Goal: Task Accomplishment & Management: Manage account settings

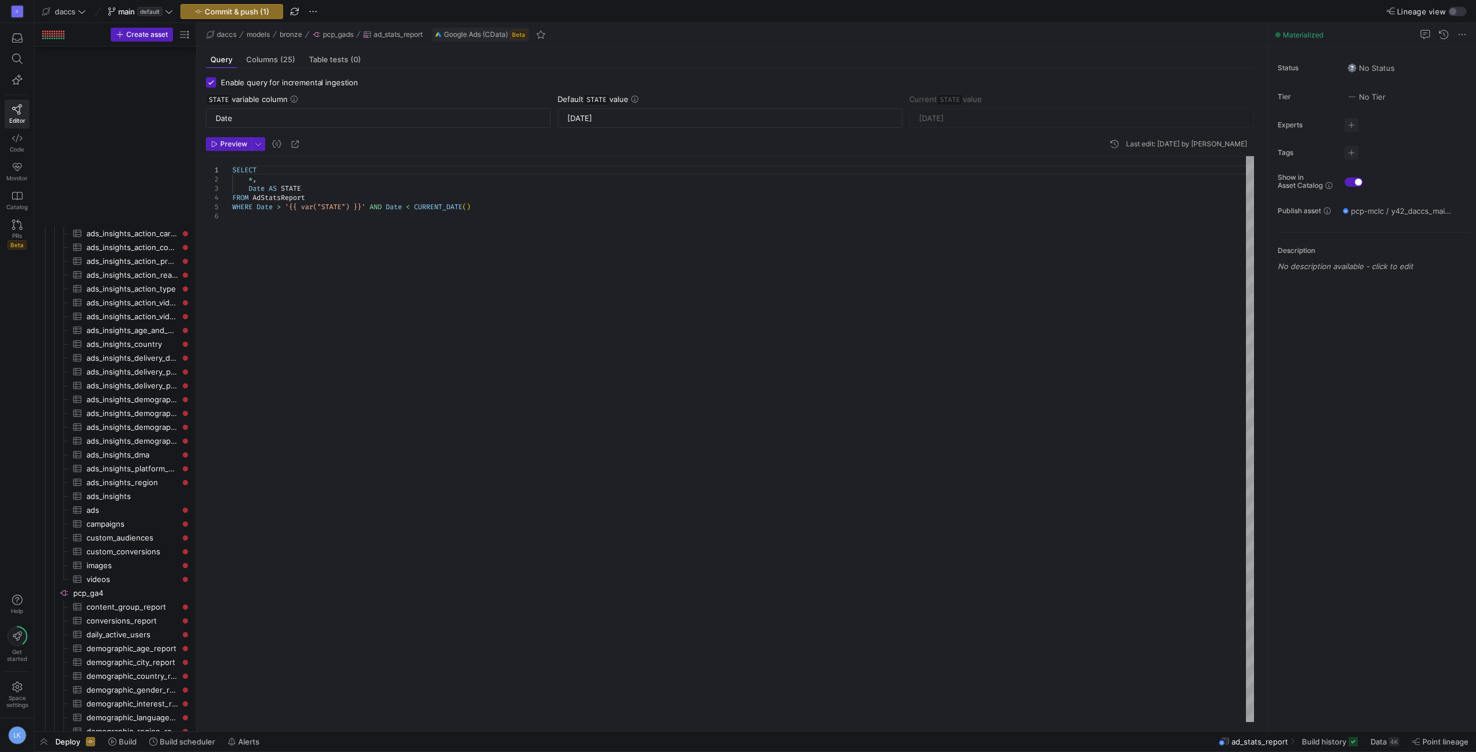
scroll to position [878, 0]
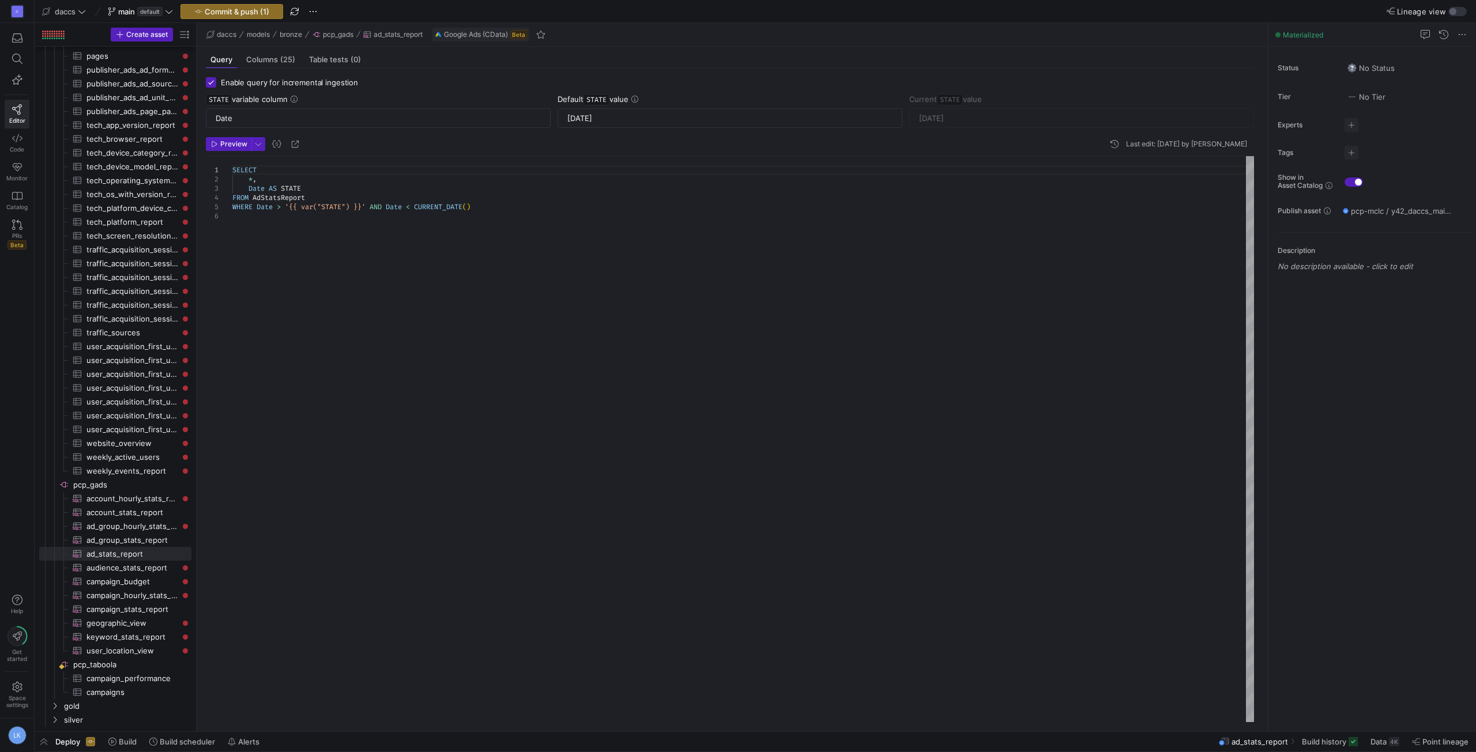
click at [251, 401] on div "SELECT * , Date AS STATE FROM AdStatsReport WHERE Date > '{{ var("STATE") }}' A…" at bounding box center [742, 439] width 1021 height 566
click at [640, 57] on div "Query Columns (25) Table tests (0)" at bounding box center [730, 59] width 1048 height 17
click at [267, 6] on span "button" at bounding box center [231, 12] width 101 height 14
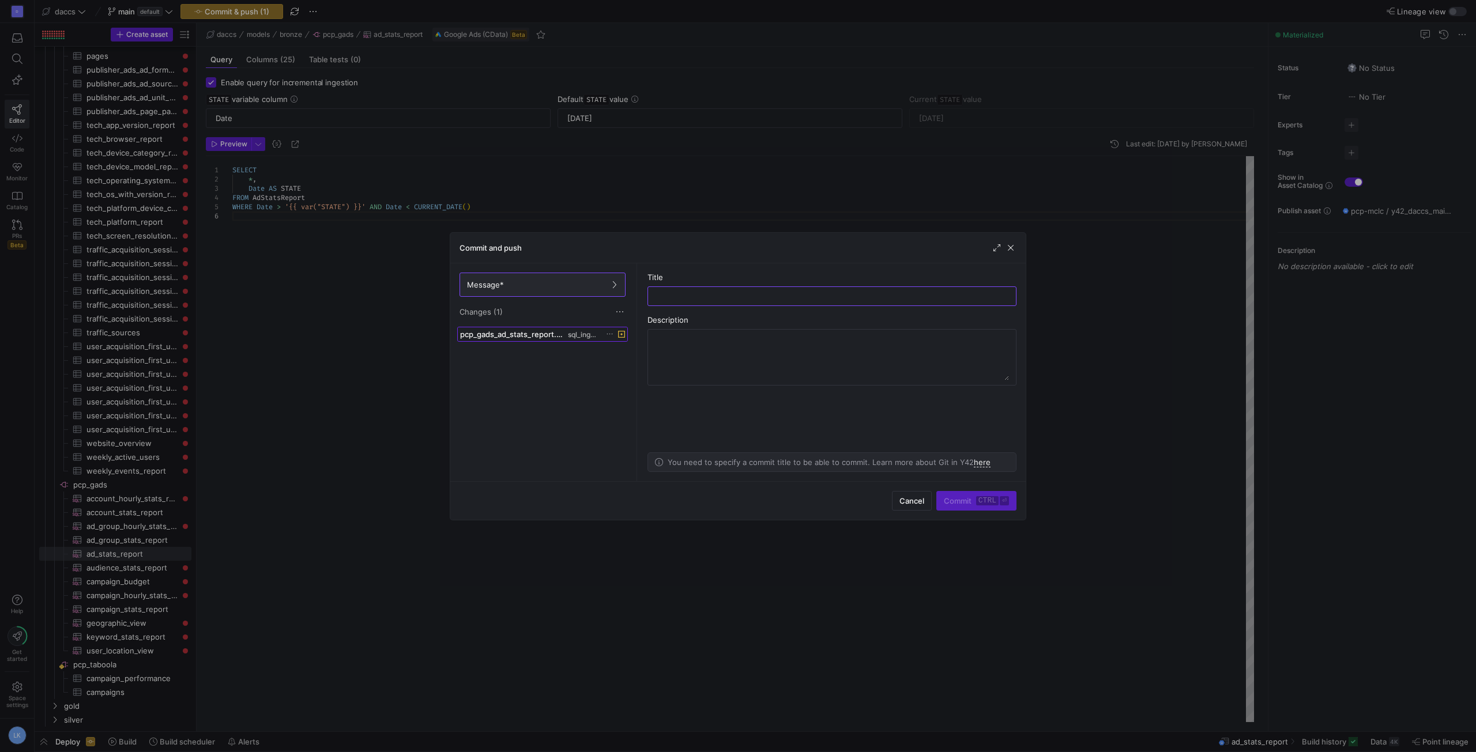
click at [533, 336] on span "pcp_gads_ad_stats_report.sql" at bounding box center [512, 334] width 105 height 9
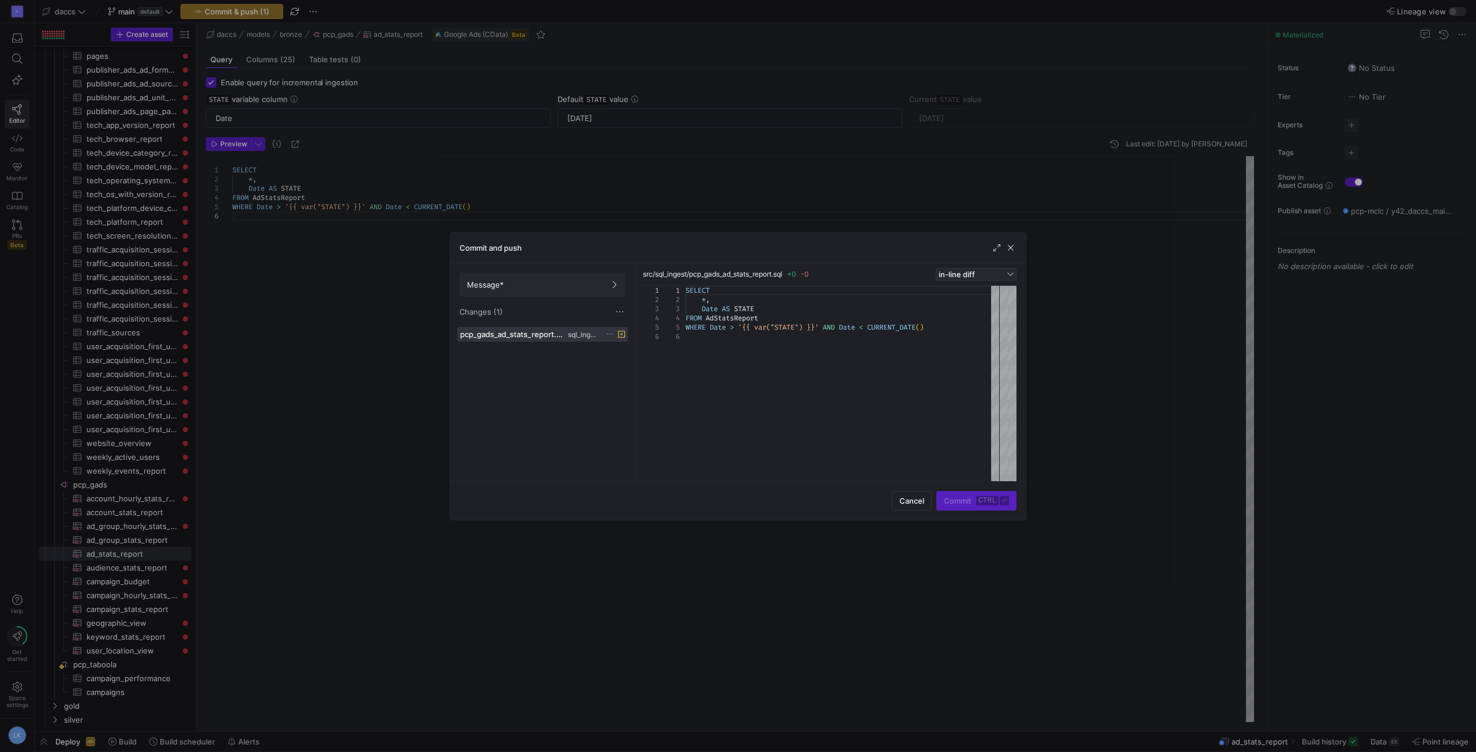
click at [963, 272] on span "in-line diff" at bounding box center [956, 274] width 36 height 9
click at [960, 304] on mat-option "side-by-side diff" at bounding box center [976, 310] width 80 height 18
click at [1016, 251] on div "Commit and push" at bounding box center [737, 248] width 575 height 31
click at [1006, 243] on span "button" at bounding box center [1011, 248] width 12 height 12
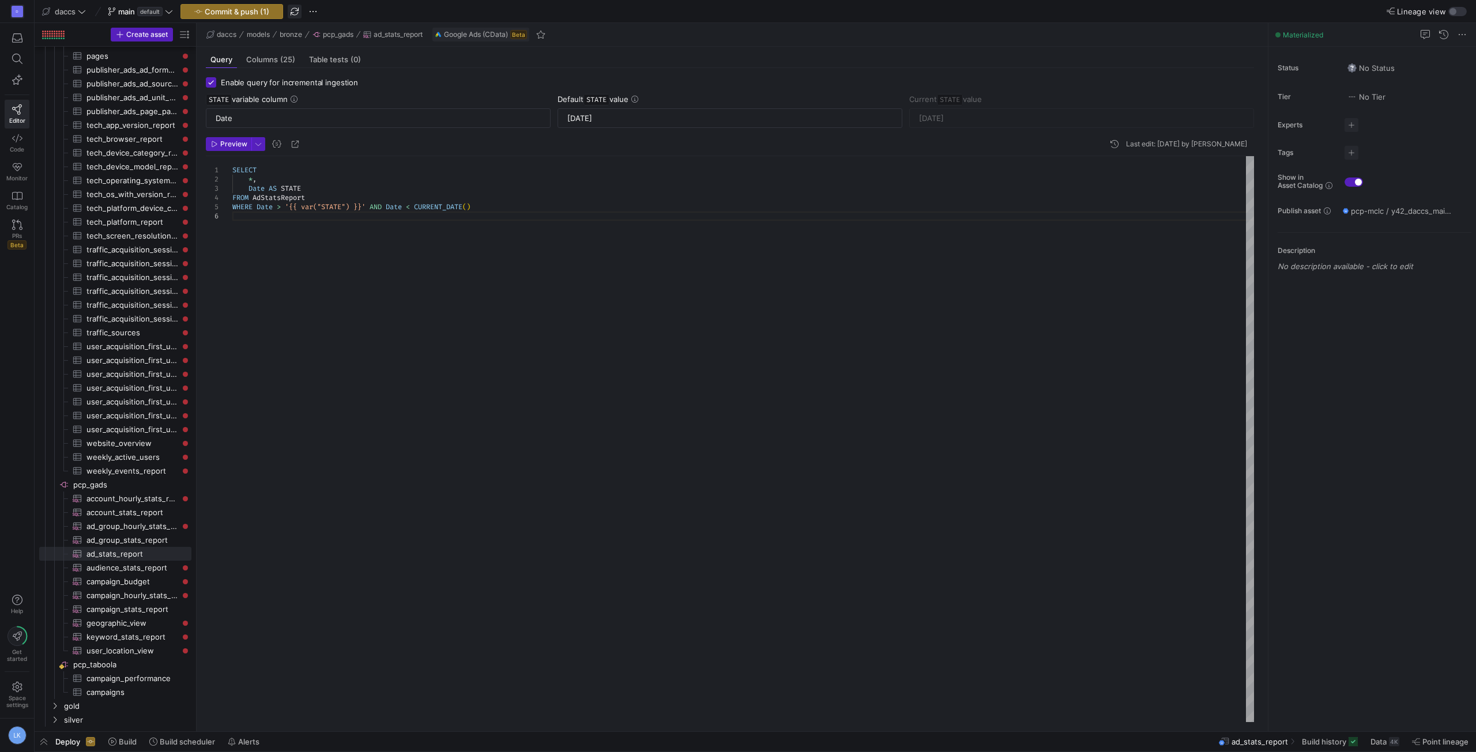
click at [293, 8] on span "button" at bounding box center [295, 12] width 14 height 14
click at [149, 10] on span "default" at bounding box center [149, 11] width 25 height 9
click at [141, 171] on div "test about 20 hours ago" at bounding box center [188, 175] width 146 height 9
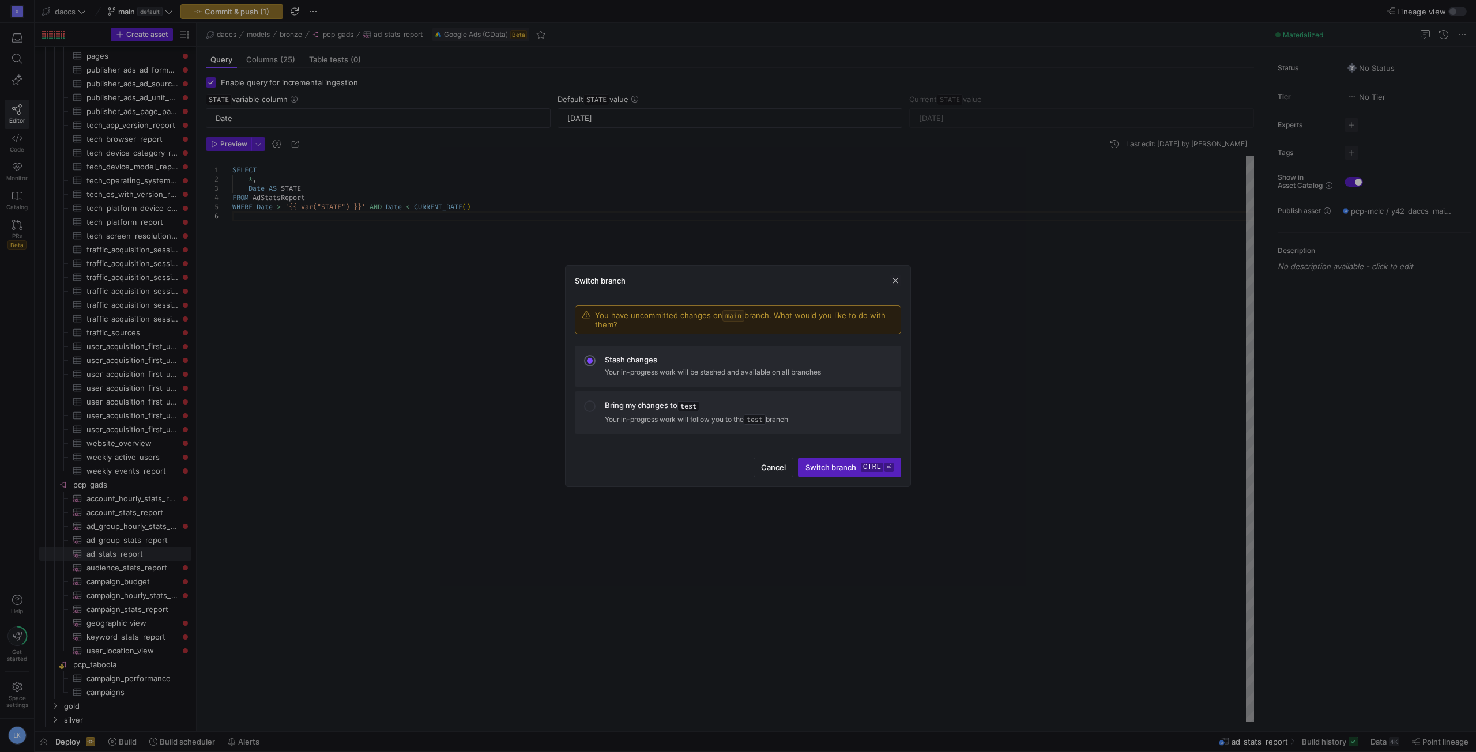
click at [886, 276] on div "Switch branch" at bounding box center [737, 281] width 345 height 31
click at [889, 277] on div "Switch branch" at bounding box center [737, 281] width 345 height 31
click at [893, 278] on span "button" at bounding box center [895, 281] width 12 height 12
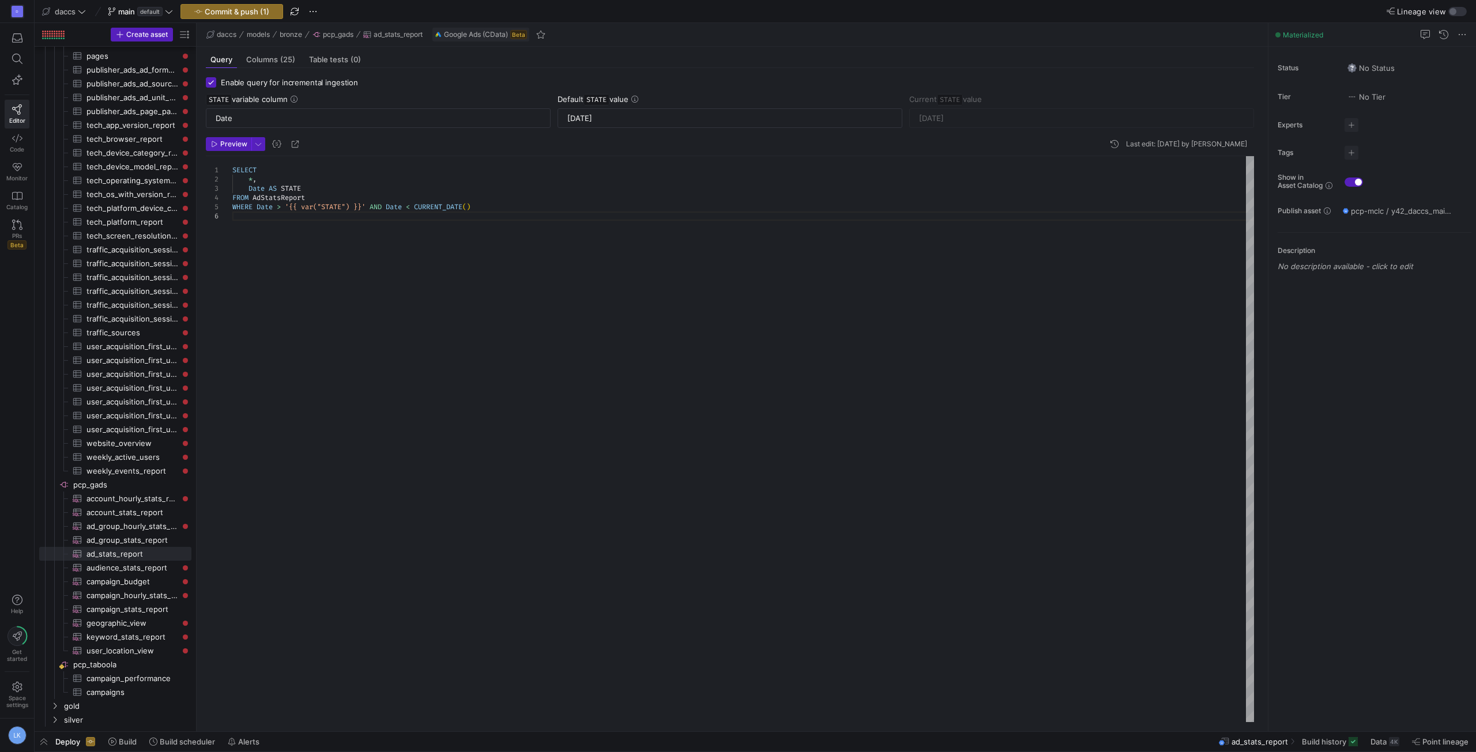
click at [307, 234] on div "SELECT * , Date AS STATE FROM AdStatsReport WHERE Date > '{{ var("STATE") }}' A…" at bounding box center [742, 439] width 1021 height 566
click at [318, 12] on span "button" at bounding box center [313, 12] width 14 height 14
click at [356, 101] on span "Discard all changes" at bounding box center [359, 101] width 69 height 9
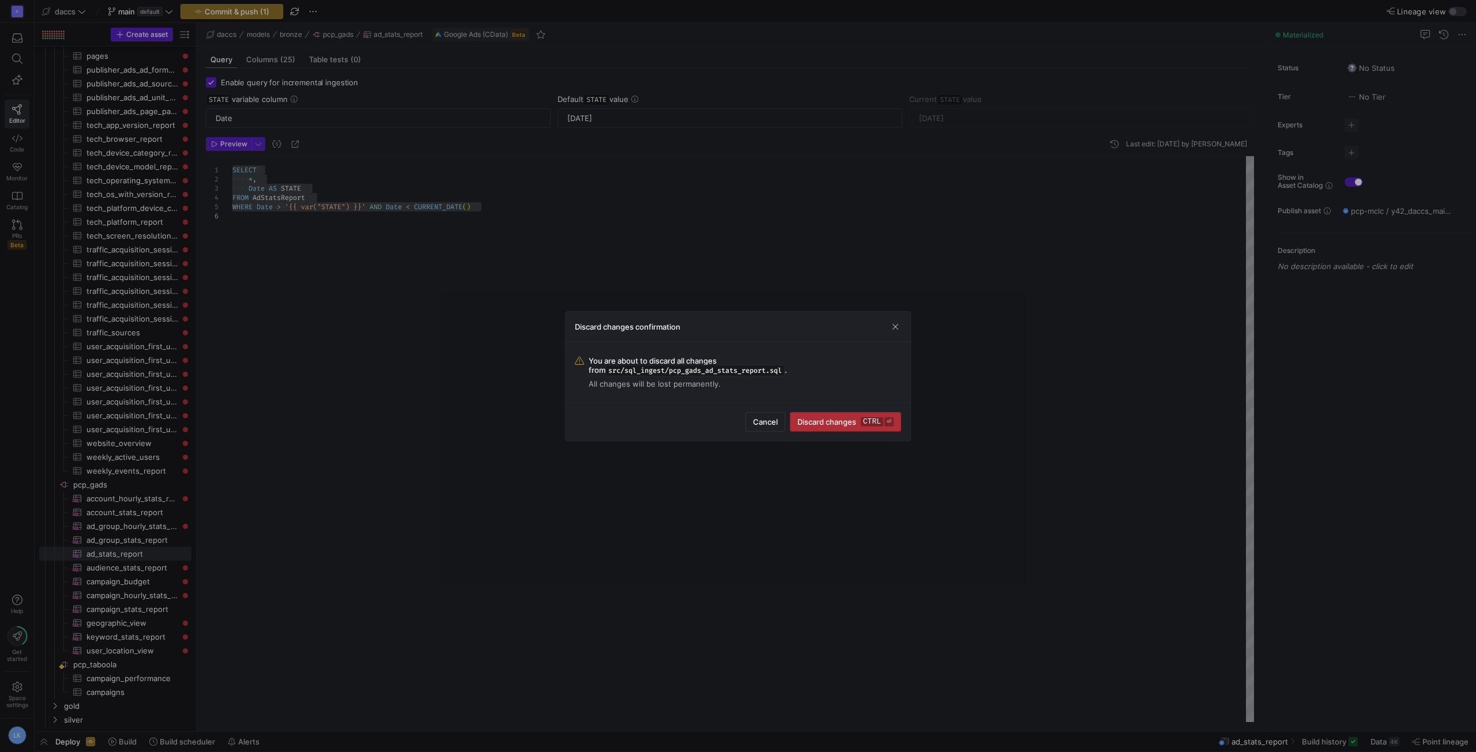
click at [817, 420] on span "Discard changes ctrl ⏎" at bounding box center [845, 421] width 96 height 9
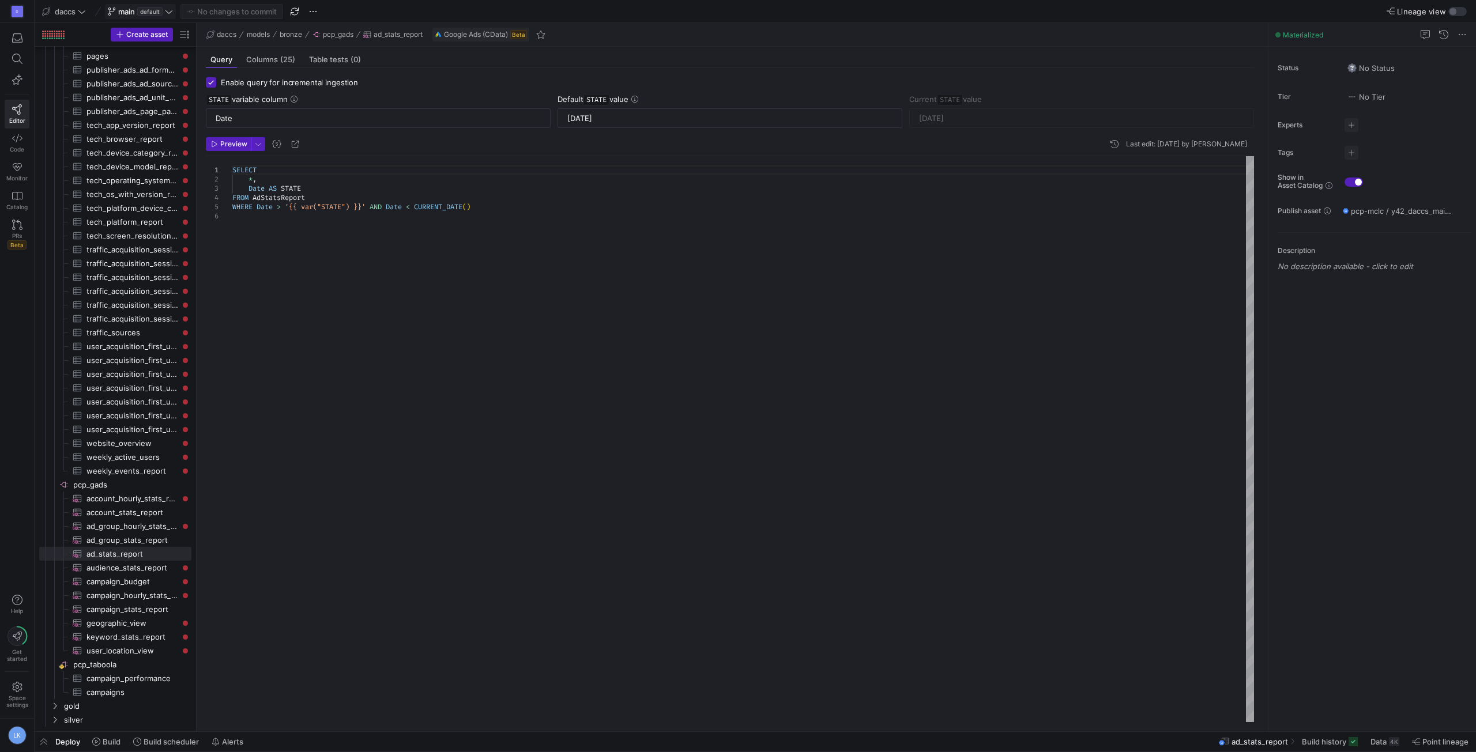
click at [141, 10] on span "default" at bounding box center [149, 11] width 25 height 9
click at [139, 176] on div "test about 20 hours ago" at bounding box center [188, 175] width 146 height 9
click at [150, 744] on span "Build scheduler" at bounding box center [171, 741] width 55 height 9
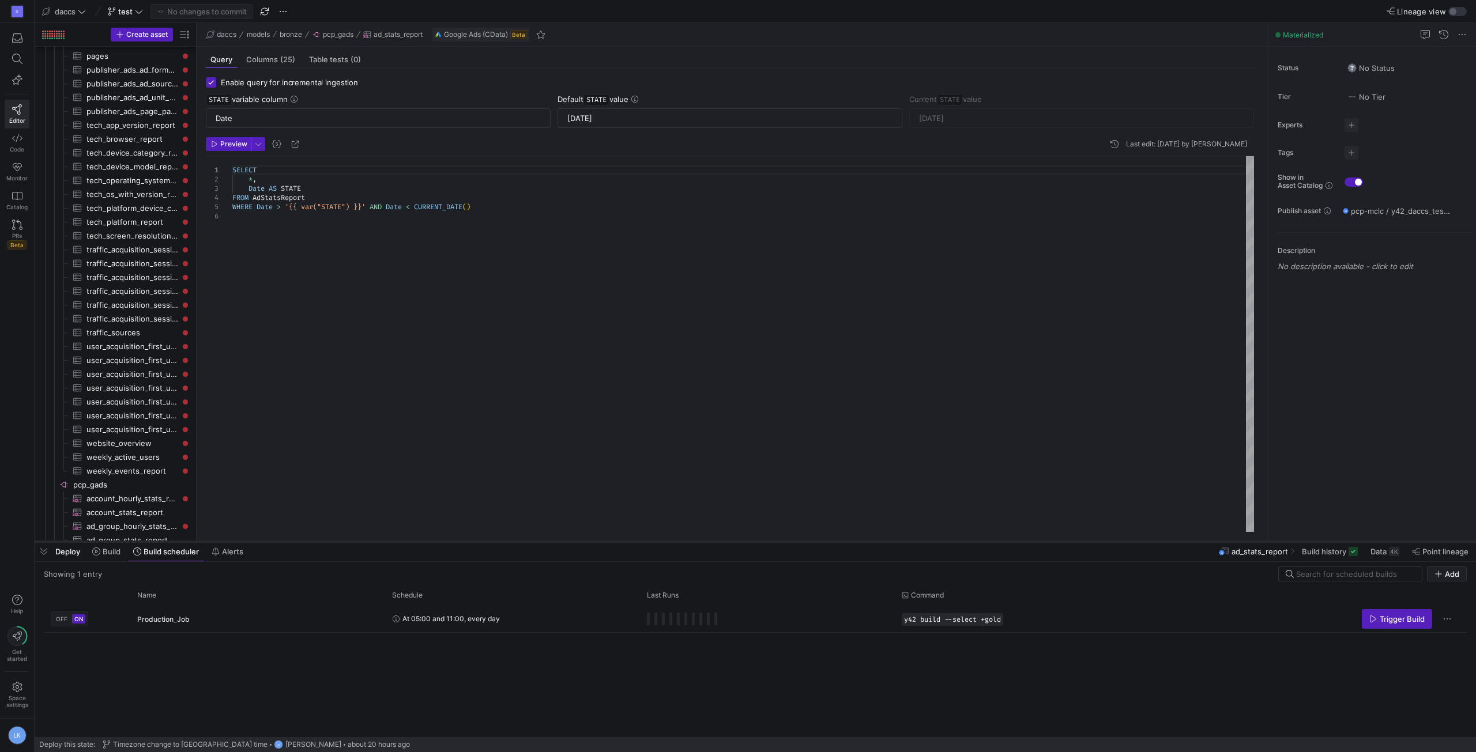
drag, startPoint x: 374, startPoint y: 540, endPoint x: 377, endPoint y: 500, distance: 39.9
click at [377, 540] on div at bounding box center [755, 542] width 1441 height 5
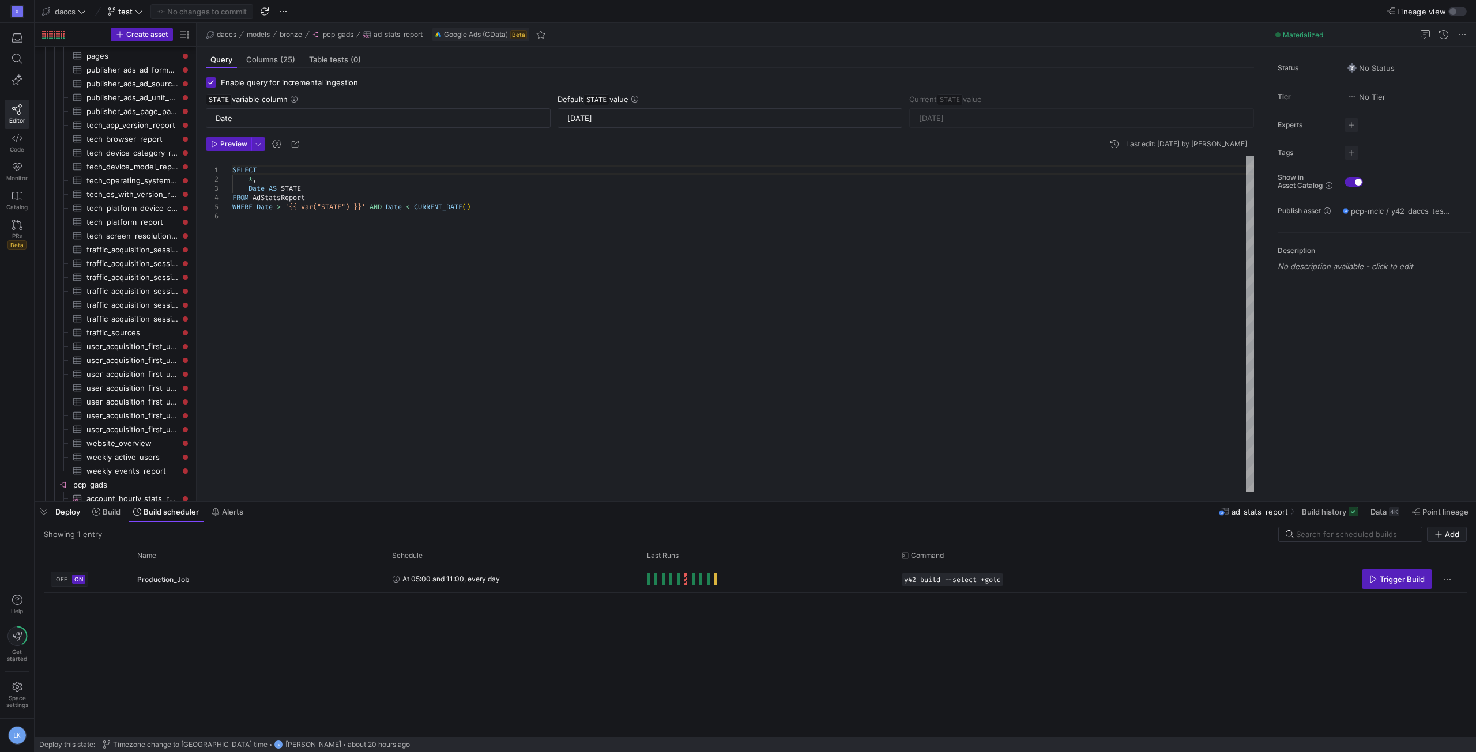
click at [493, 417] on div "SELECT * , Date AS STATE FROM AdStatsReport WHERE Date > '{{ var("STATE") }}' A…" at bounding box center [742, 324] width 1021 height 336
click at [289, 586] on div "Production_Job" at bounding box center [257, 579] width 241 height 27
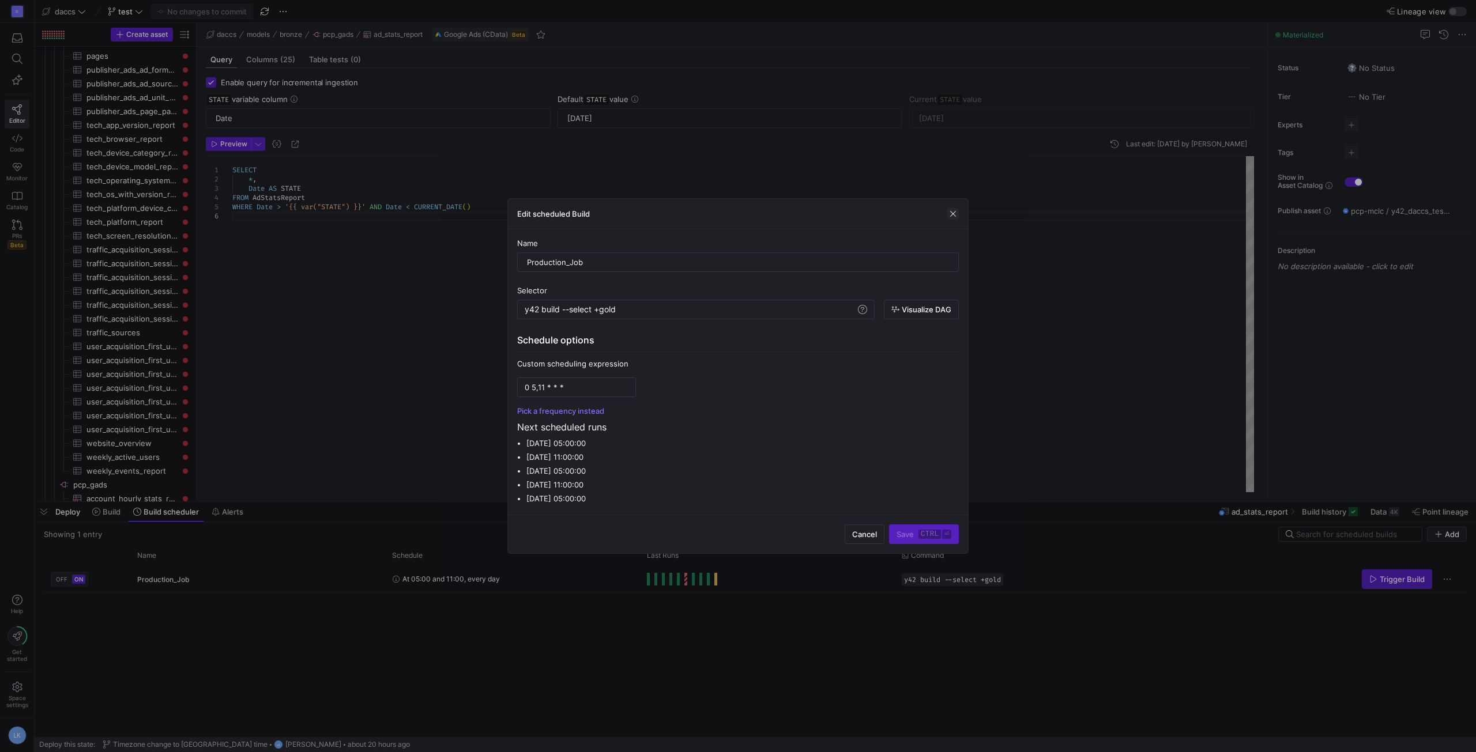
click at [954, 215] on span "button" at bounding box center [953, 214] width 12 height 12
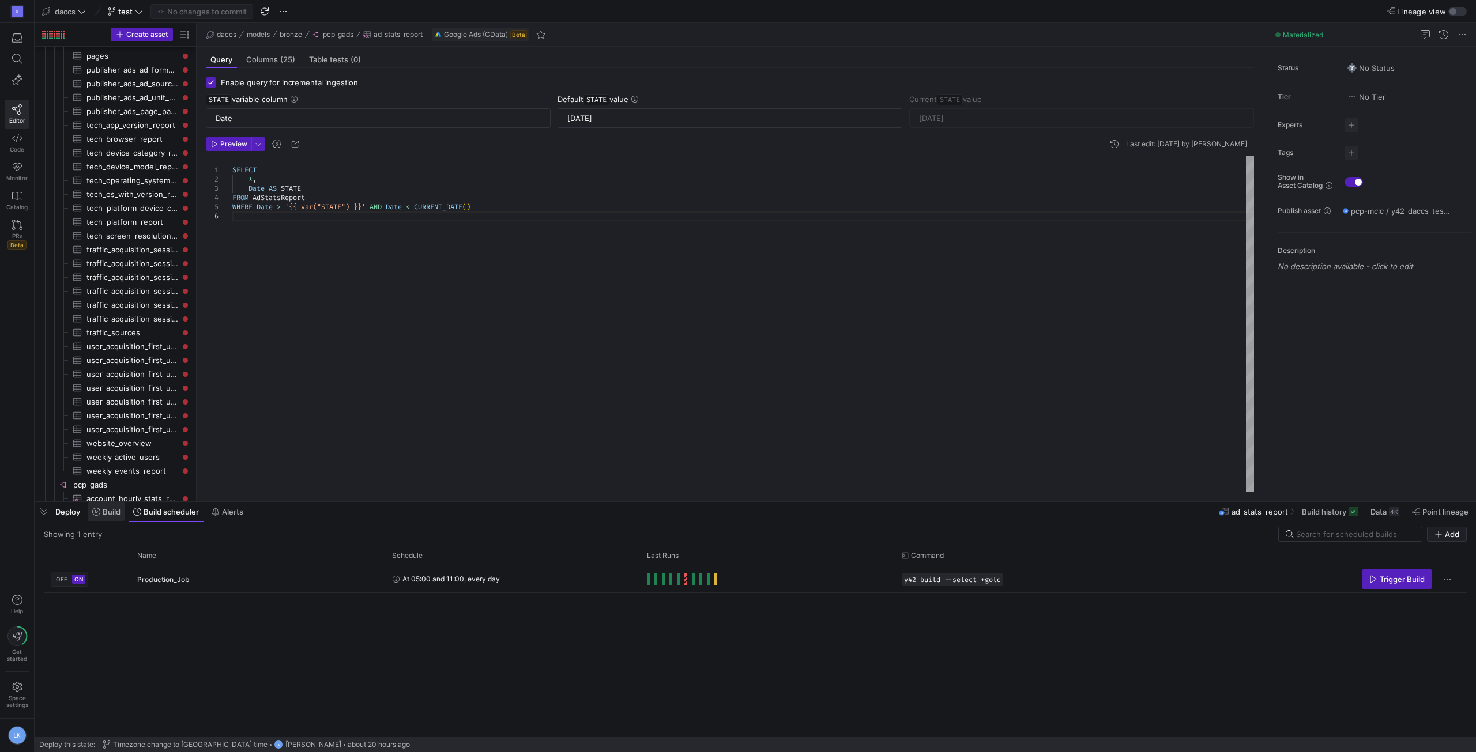
click at [102, 515] on span "Build" at bounding box center [106, 511] width 28 height 9
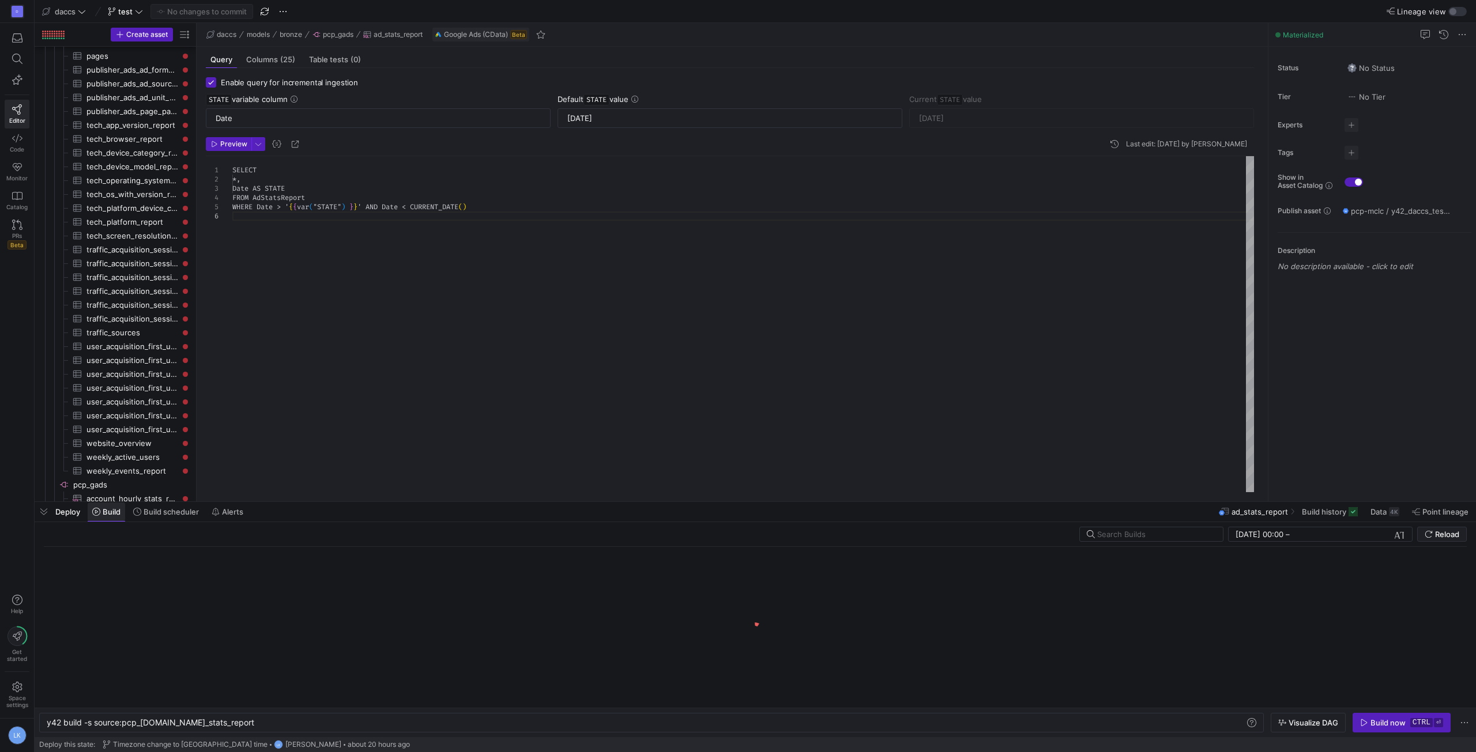
scroll to position [0, 173]
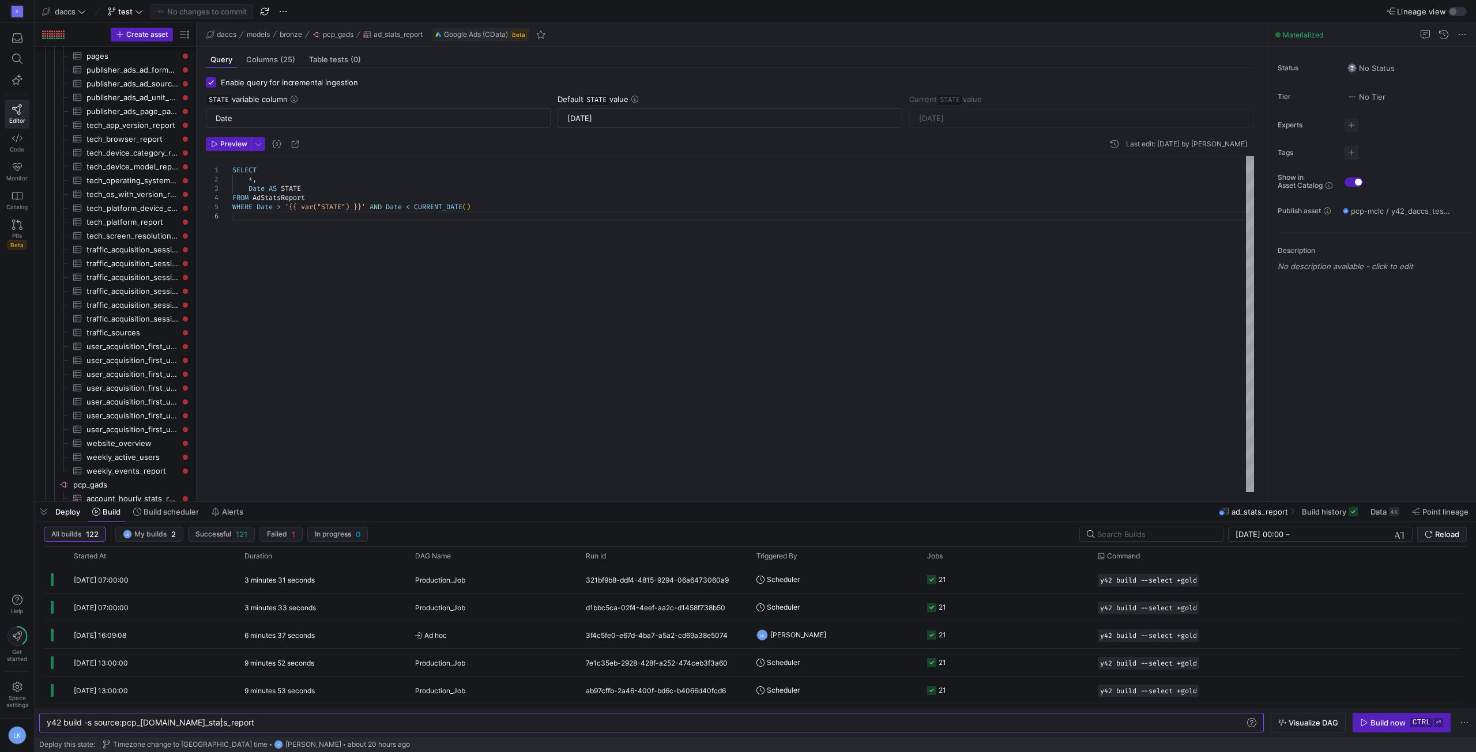
click at [979, 38] on div "daccs models bronze pcp_gads ad_stats_report Google Ads (CData) Beta" at bounding box center [732, 35] width 1071 height 24
